Goal: Information Seeking & Learning: Understand process/instructions

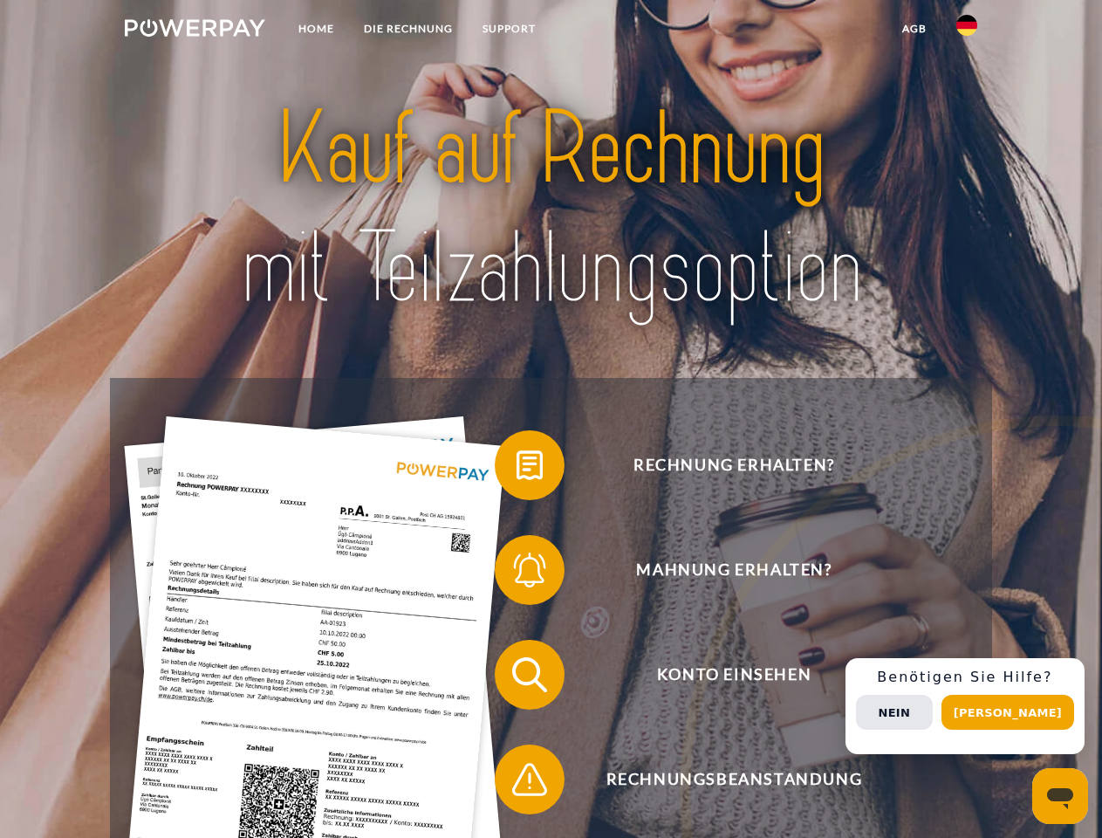
click at [195, 31] on img at bounding box center [195, 27] width 140 height 17
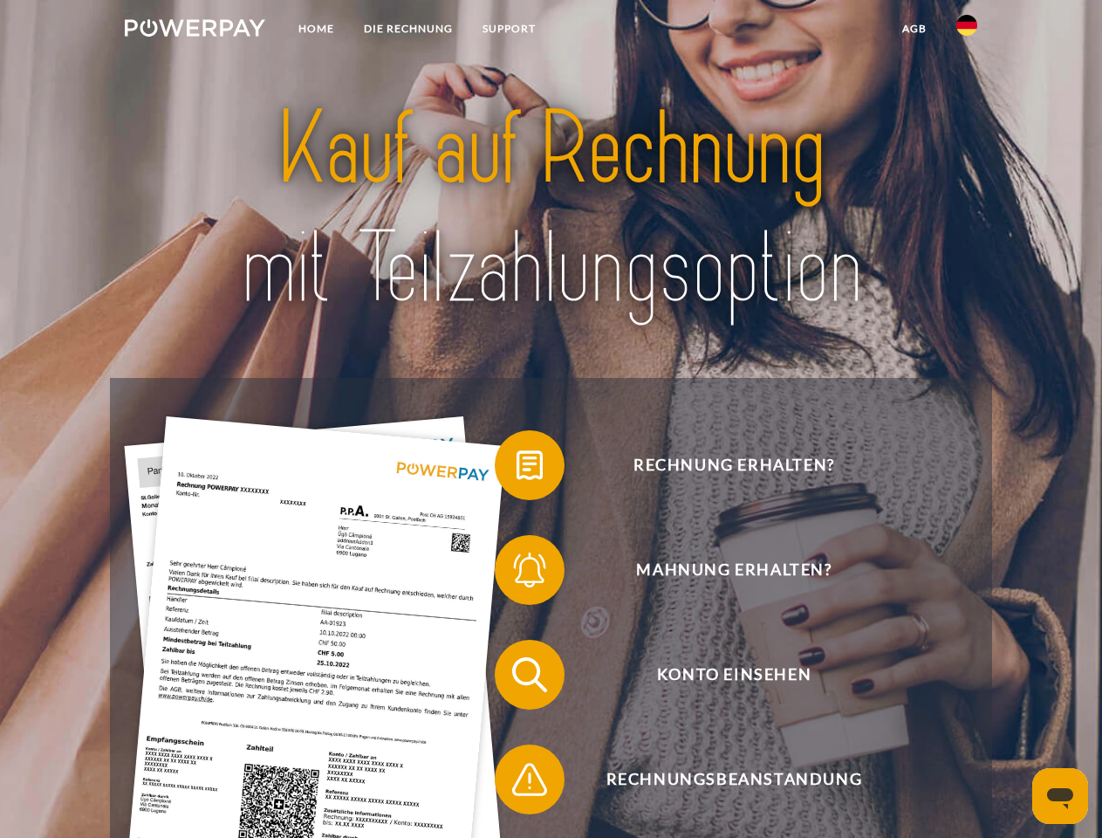
click at [967, 31] on img at bounding box center [966, 25] width 21 height 21
click at [914, 29] on link "agb" at bounding box center [915, 28] width 54 height 31
click at [517, 469] on span at bounding box center [503, 464] width 87 height 87
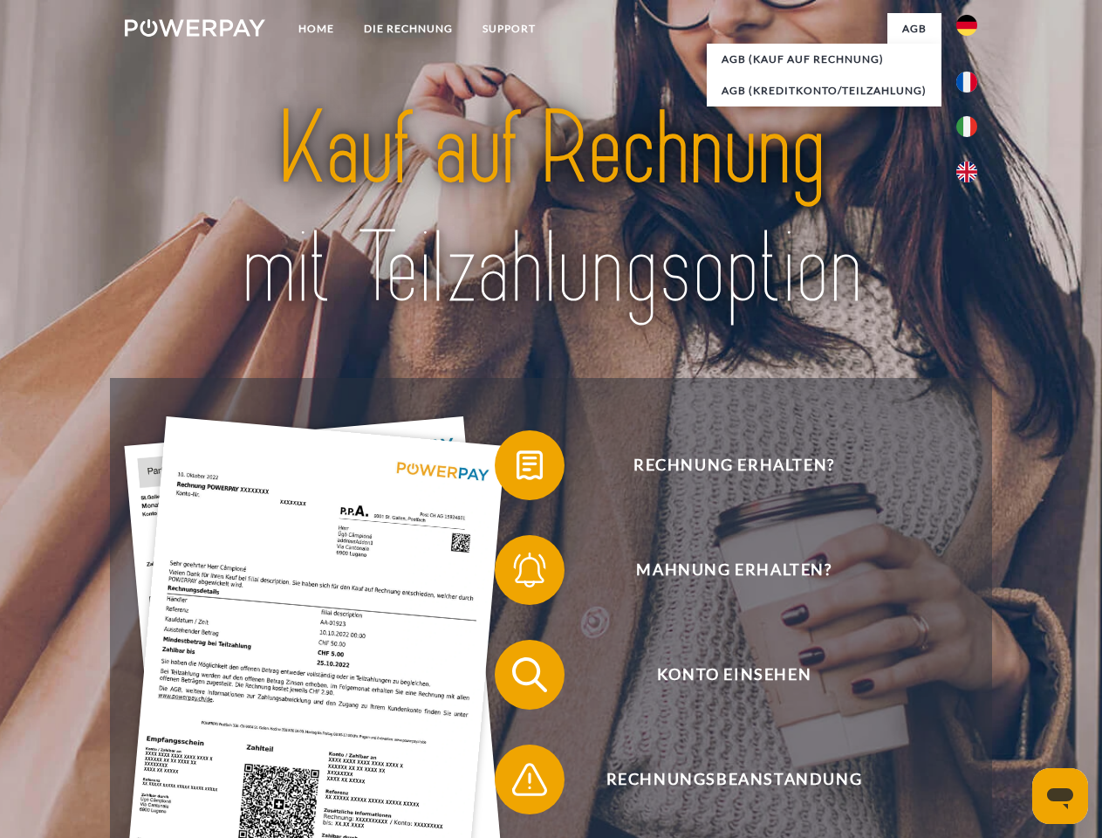
click at [517, 573] on span at bounding box center [503, 569] width 87 height 87
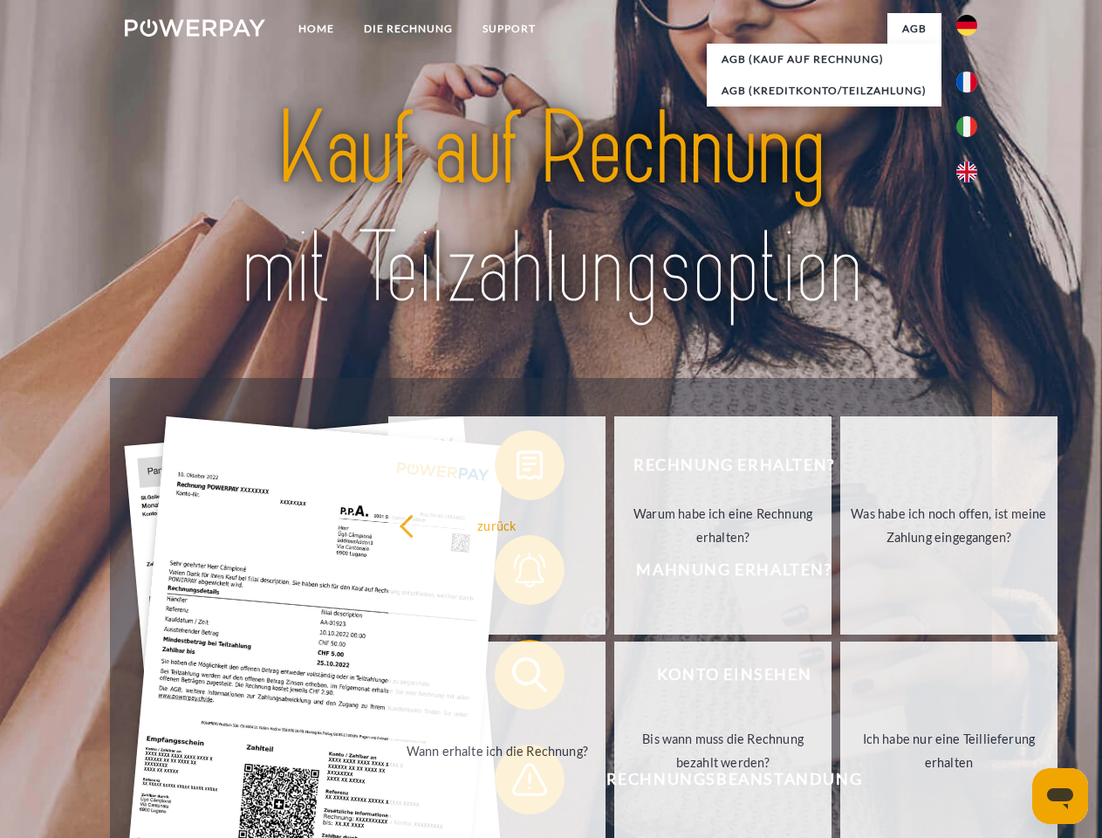
click at [614, 678] on link "Bis wann muss die Rechnung bezahlt werden?" at bounding box center [722, 750] width 217 height 218
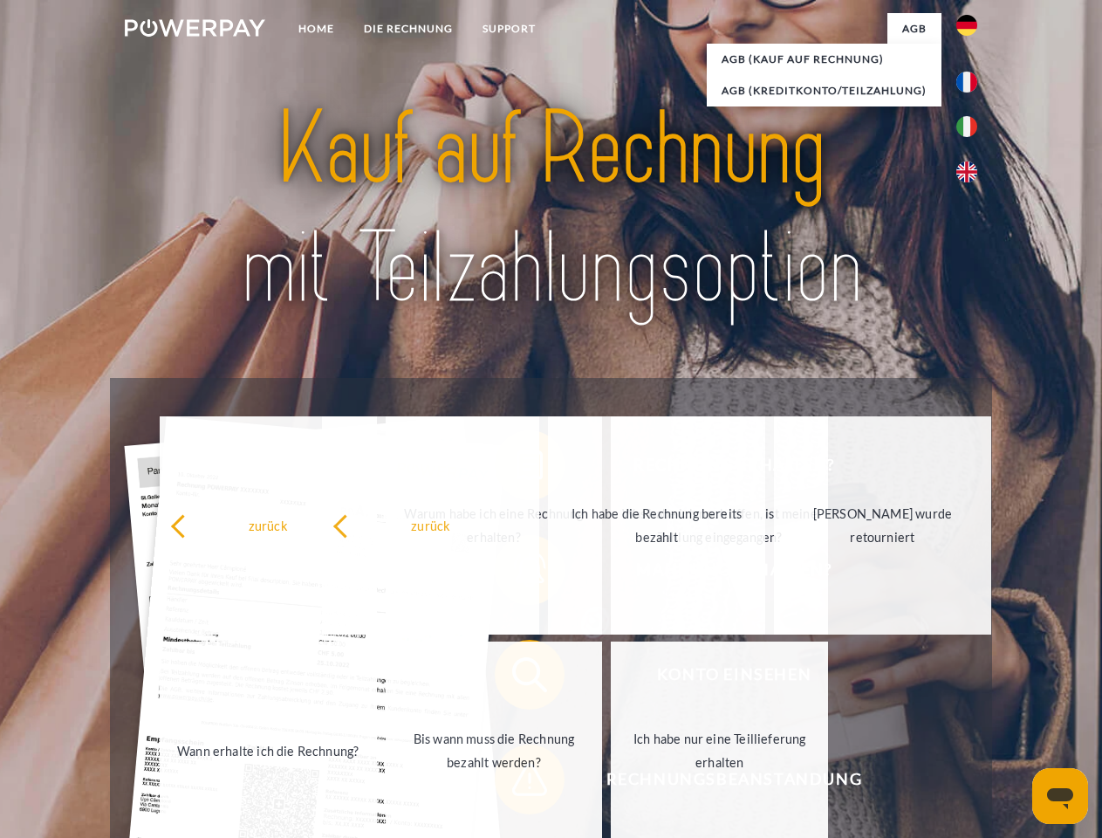
click at [517, 783] on span at bounding box center [503, 779] width 87 height 87
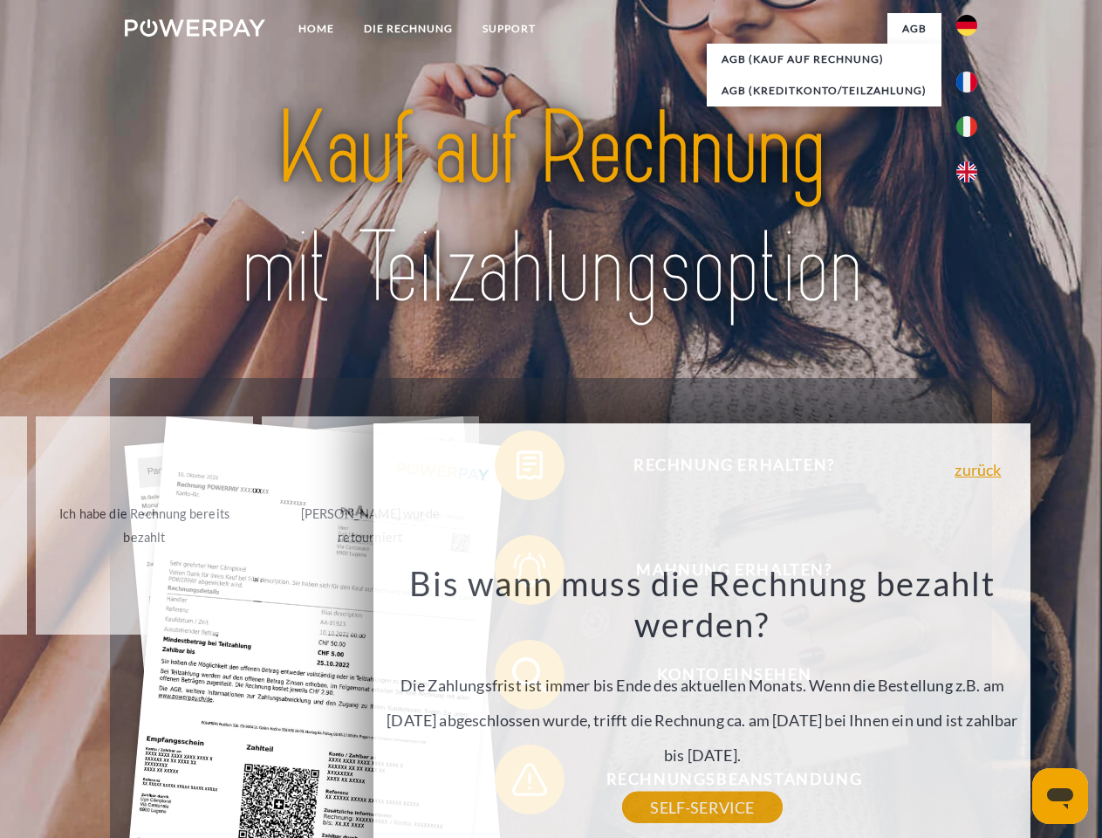
click at [971, 706] on div "Rechnung erhalten? Mahnung erhalten? Konto einsehen" at bounding box center [550, 727] width 881 height 698
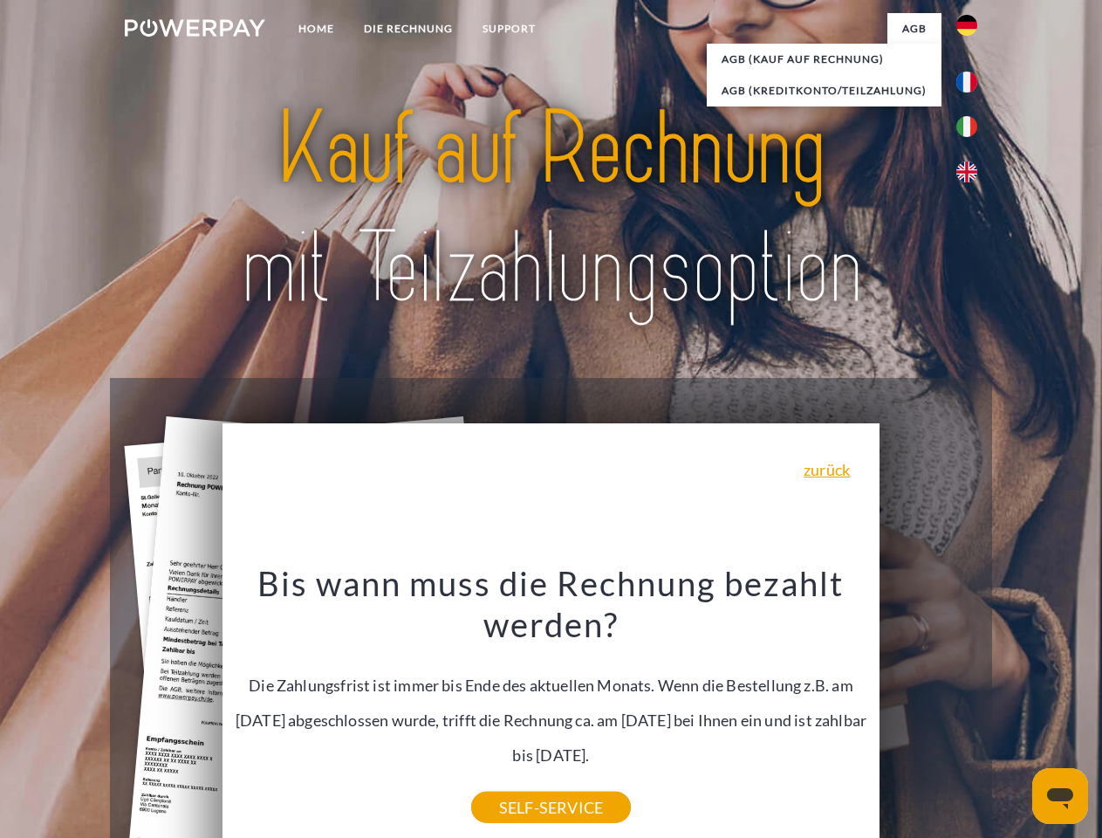
click at [929, 709] on span "Konto einsehen" at bounding box center [734, 675] width 428 height 70
click at [1014, 712] on header "Home DIE RECHNUNG SUPPORT" at bounding box center [551, 602] width 1102 height 1205
